Goal: Information Seeking & Learning: Find specific fact

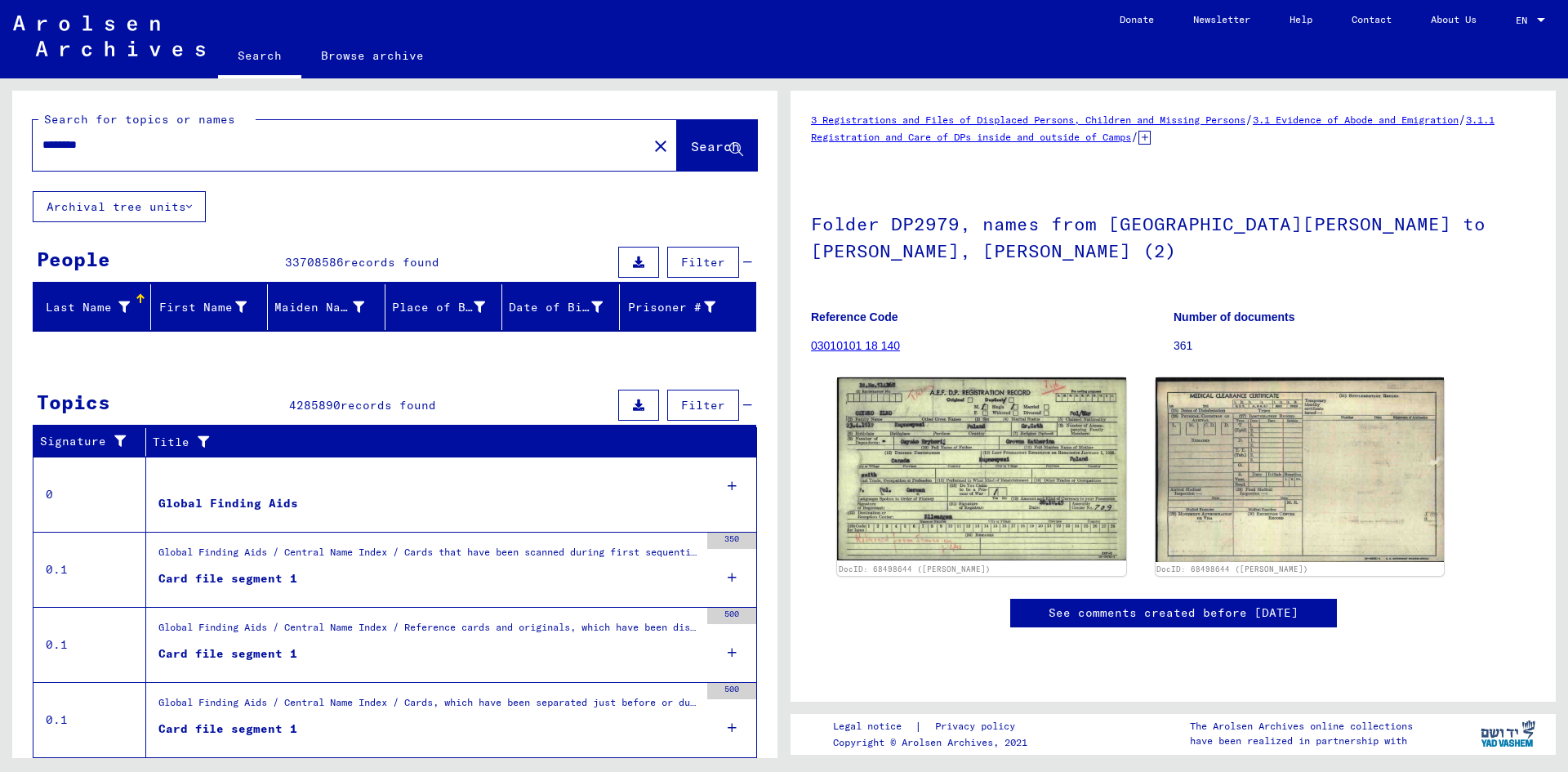
scroll to position [245, 0]
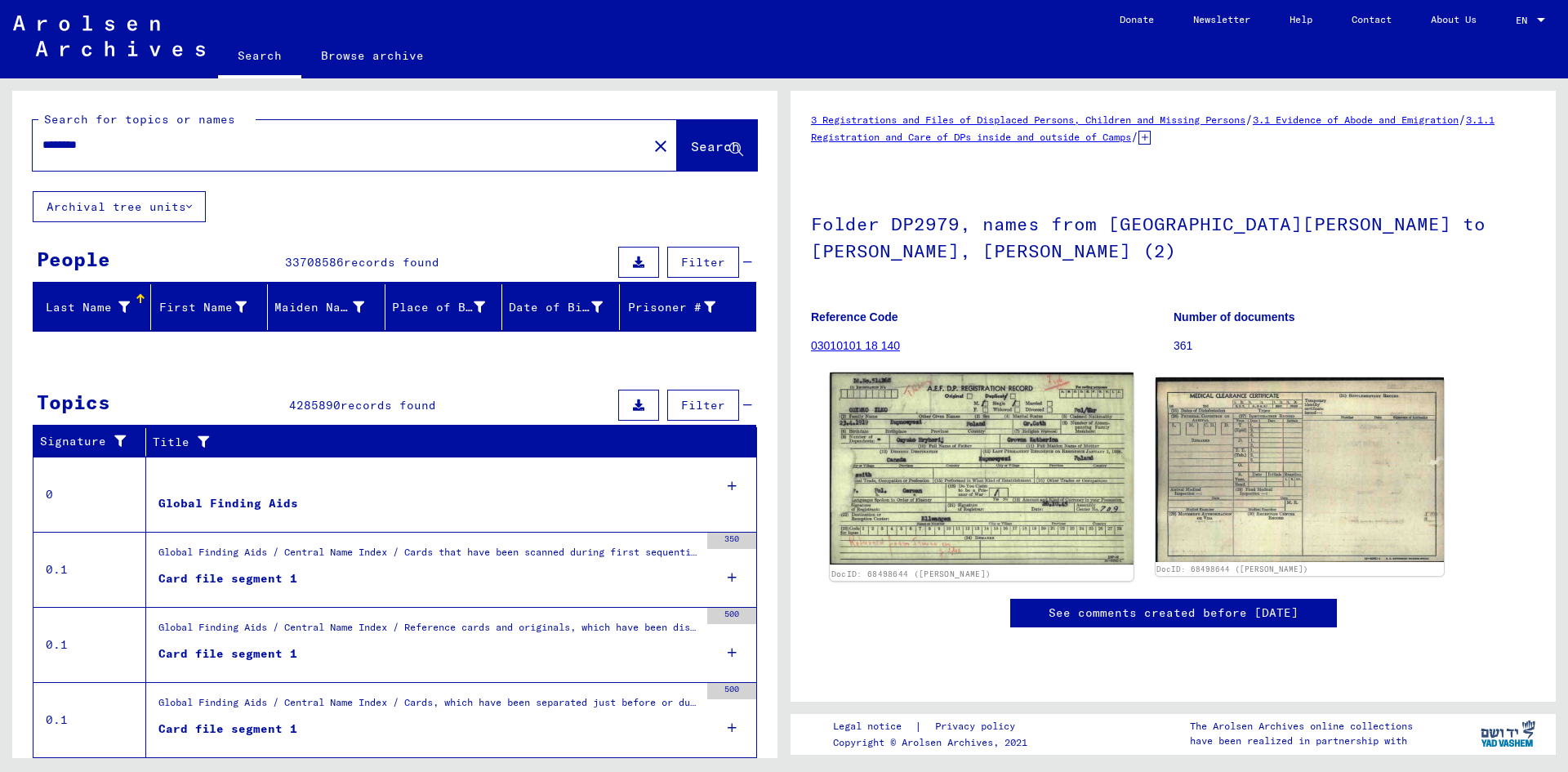
click at [923, 373] on img at bounding box center [981, 469] width 303 height 192
click at [960, 520] on img at bounding box center [981, 469] width 303 height 192
drag, startPoint x: 950, startPoint y: 495, endPoint x: 1362, endPoint y: 394, distance: 424.2
click at [950, 494] on img at bounding box center [981, 469] width 303 height 192
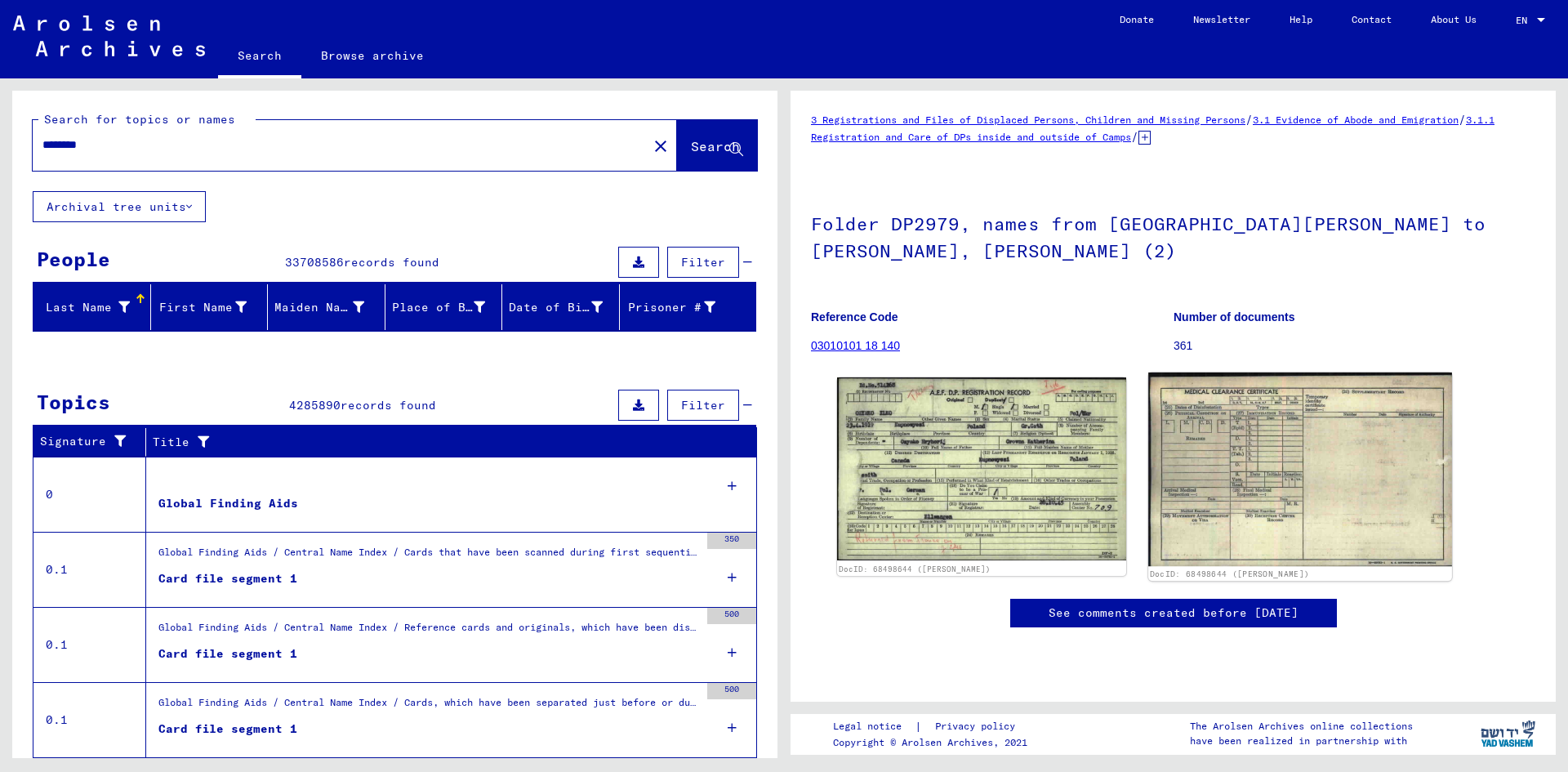
click at [1333, 392] on img at bounding box center [1300, 470] width 303 height 195
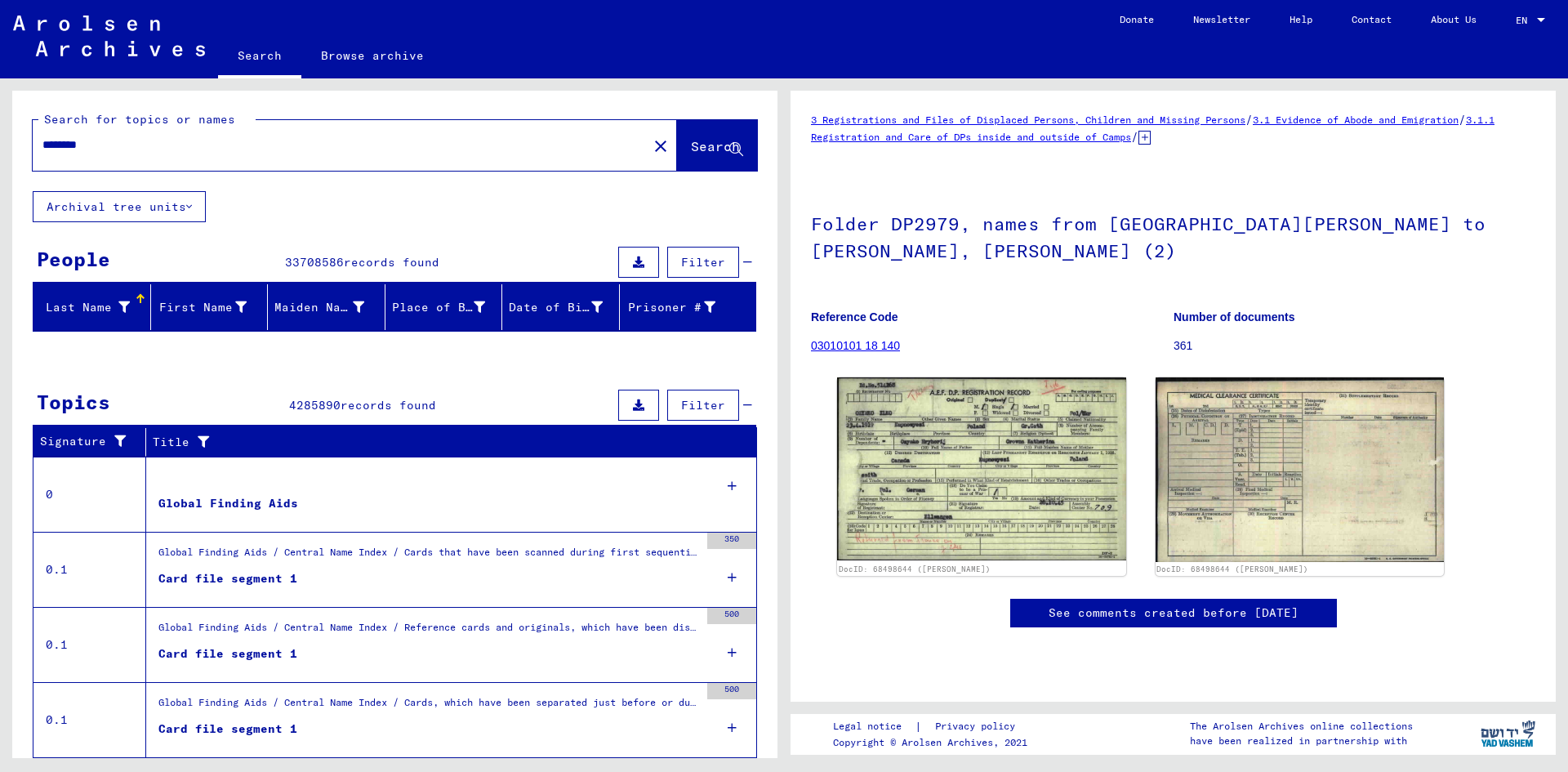
scroll to position [413, 0]
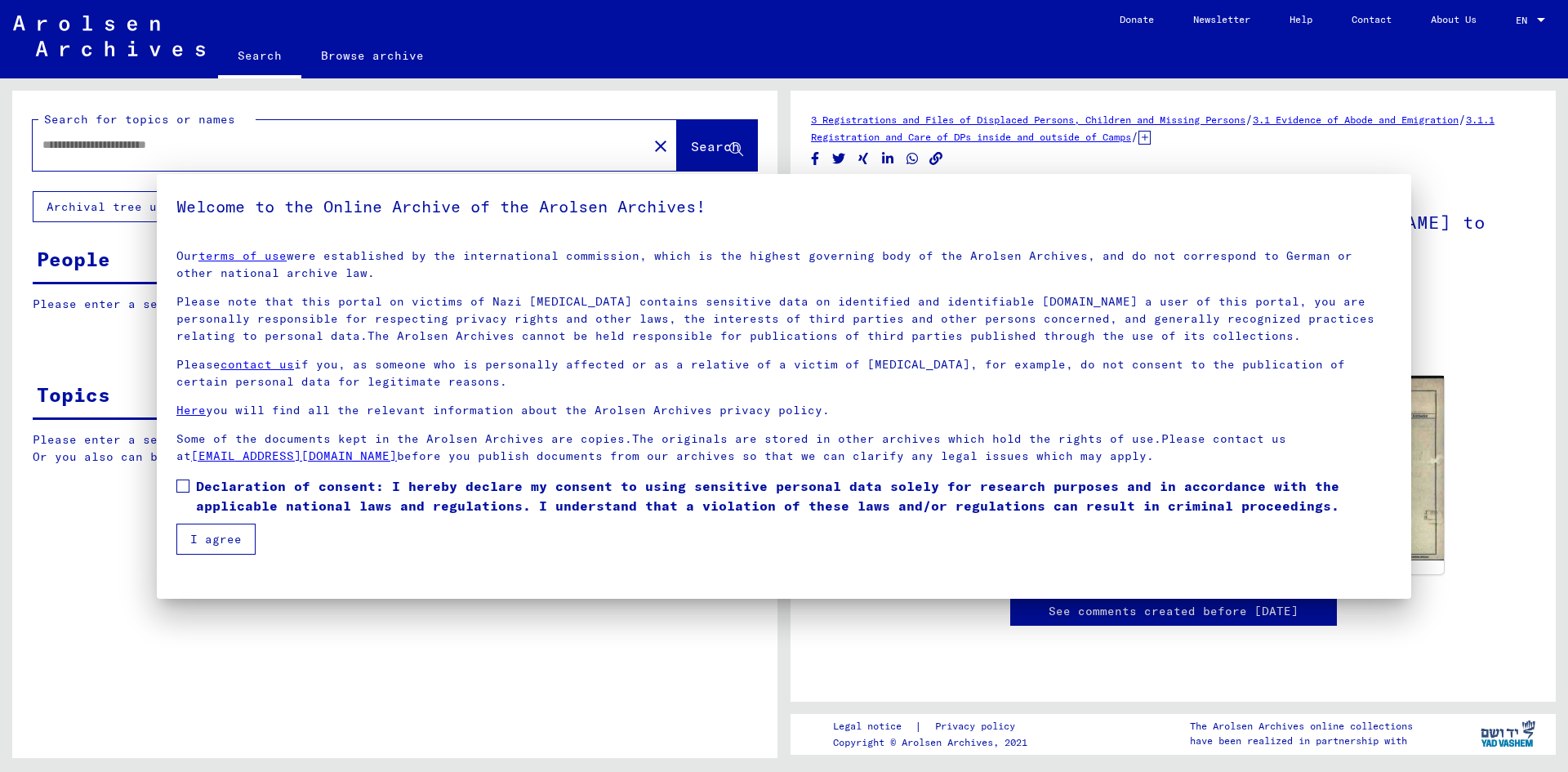
type input "********"
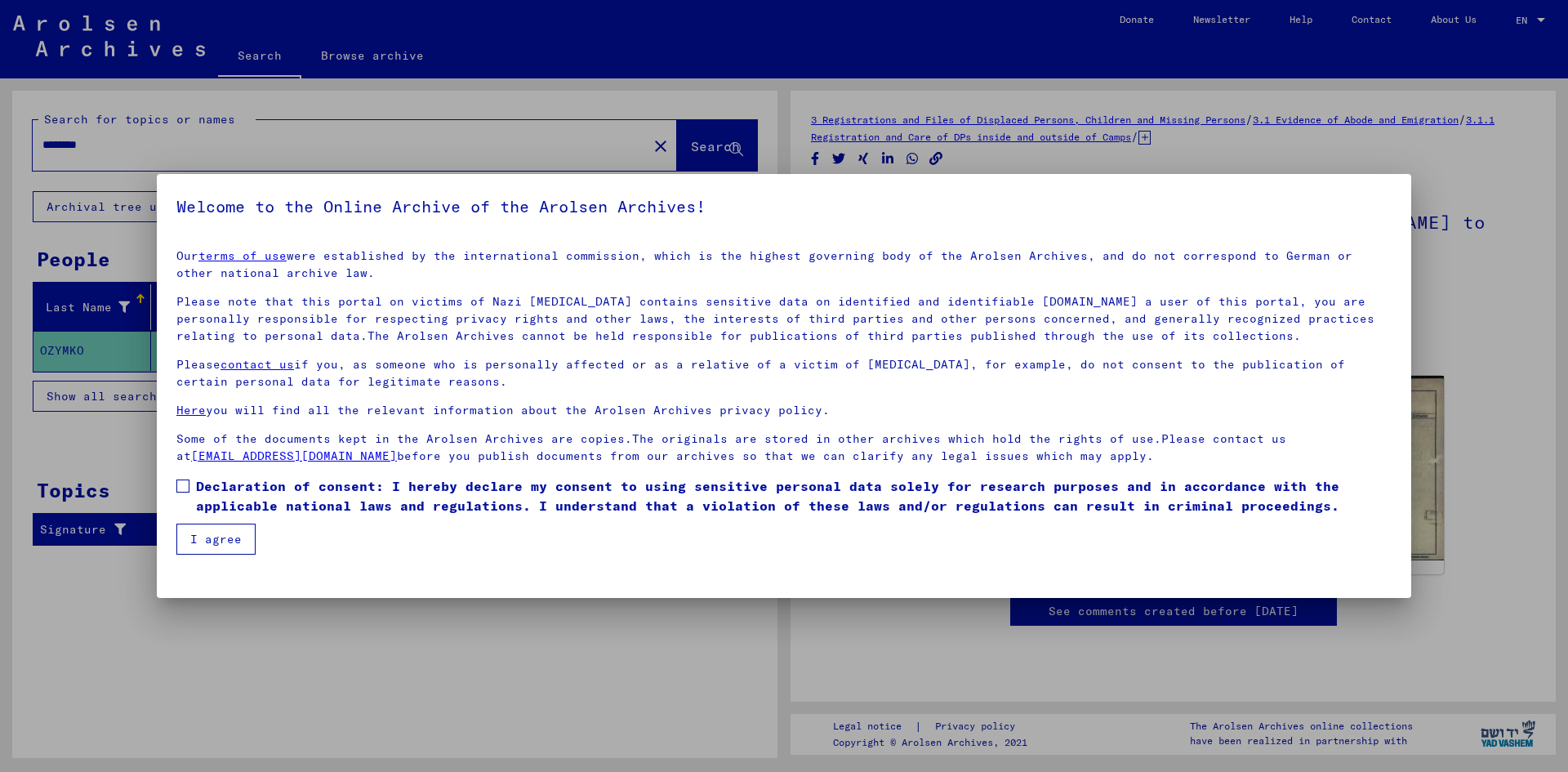
click at [186, 490] on span at bounding box center [183, 486] width 13 height 13
click at [213, 534] on button "I agree" at bounding box center [216, 538] width 79 height 31
